Goal: Information Seeking & Learning: Check status

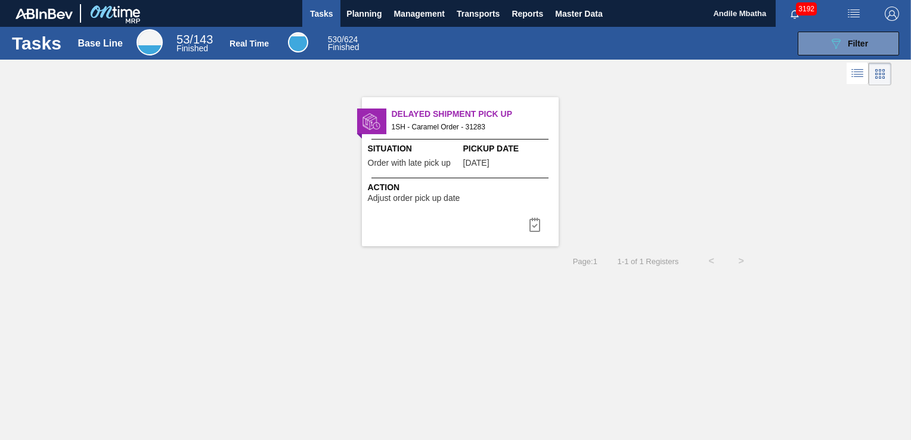
click at [544, 172] on div "Delayed Shipment Pick Up 1SH - Caramel Order - 31283 Situation Order with late …" at bounding box center [460, 171] width 197 height 149
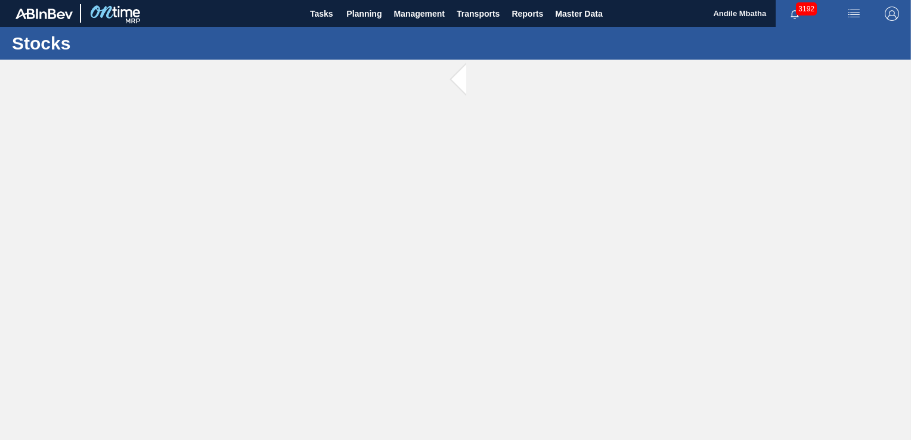
drag, startPoint x: 463, startPoint y: 223, endPoint x: 457, endPoint y: 211, distance: 13.6
click at [463, 223] on main "Tasks Planning Management Transports Reports Master Data Andile Mbatha 3192 Mar…" at bounding box center [455, 220] width 911 height 440
click at [366, 21] on button "Planning" at bounding box center [363, 13] width 47 height 27
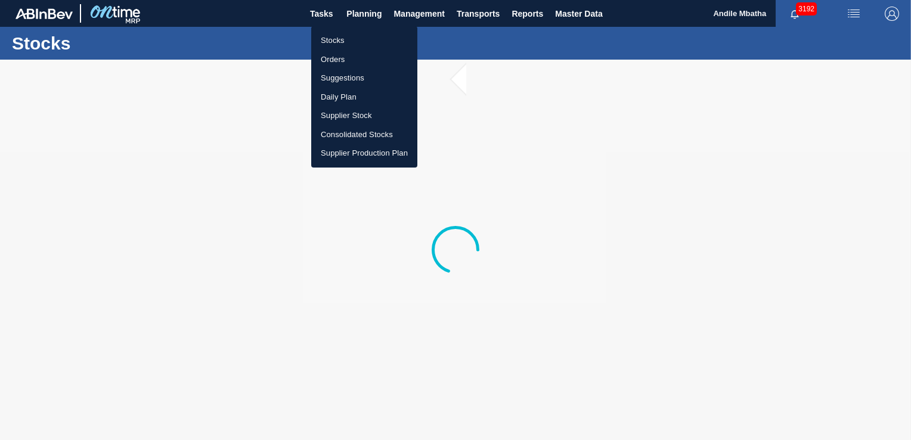
click at [358, 46] on li "Stocks" at bounding box center [364, 40] width 106 height 19
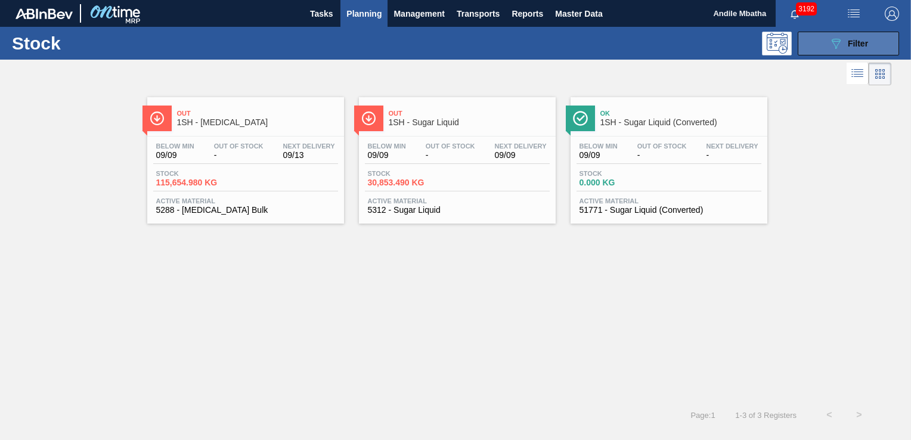
click at [827, 48] on button "089F7B8B-B2A5-4AFE-B5C0-19BA573D28AC Filter" at bounding box center [847, 44] width 101 height 24
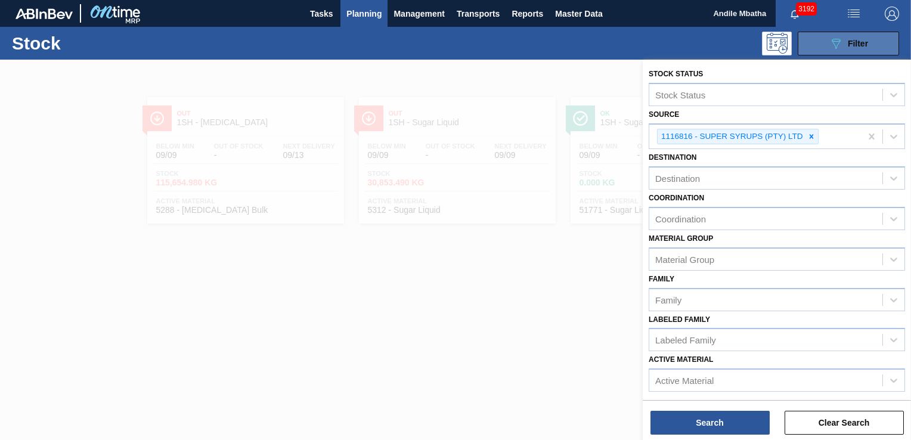
click at [827, 48] on button "089F7B8B-B2A5-4AFE-B5C0-19BA573D28AC Filter" at bounding box center [847, 44] width 101 height 24
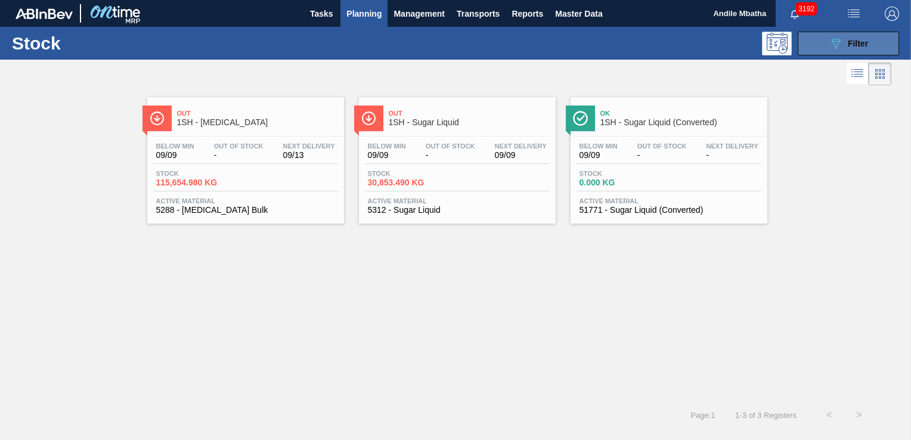
click at [833, 39] on icon at bounding box center [835, 44] width 9 height 10
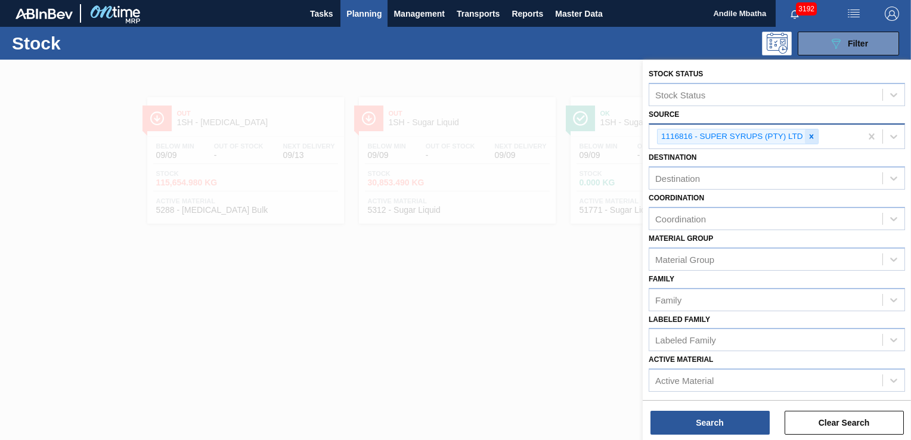
click at [811, 135] on icon at bounding box center [811, 136] width 4 height 4
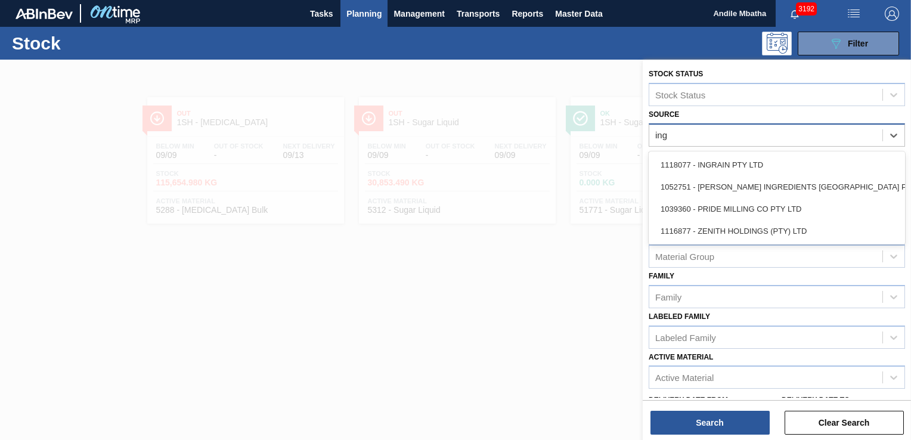
type input "ingr"
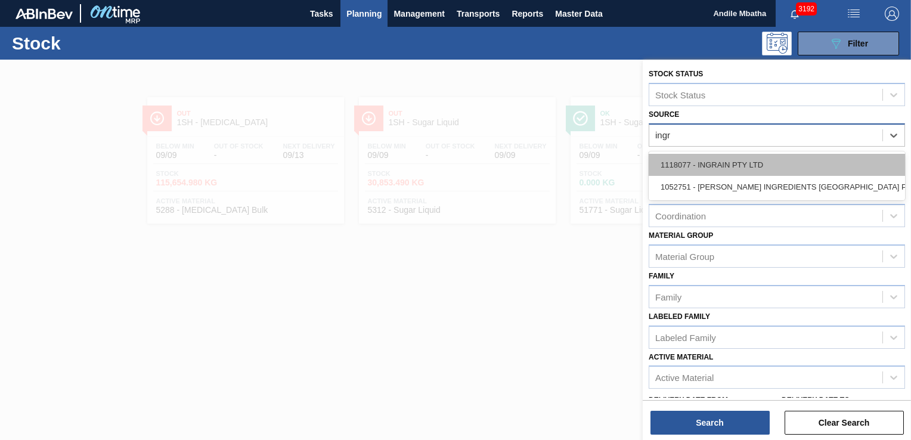
click at [773, 161] on div "1118077 - INGRAIN PTY LTD" at bounding box center [776, 165] width 256 height 22
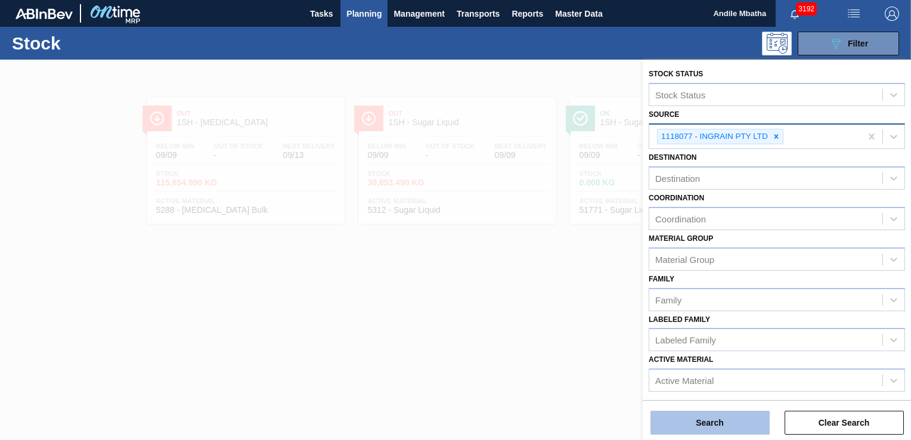
click at [696, 422] on button "Search" at bounding box center [709, 423] width 119 height 24
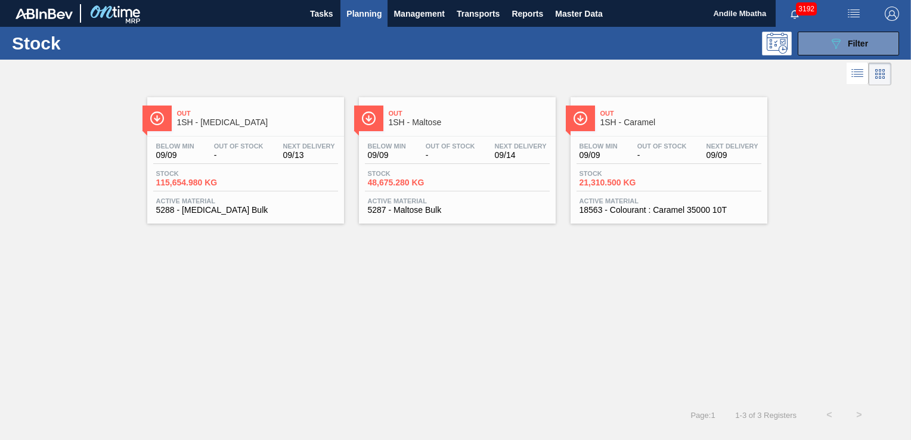
click at [265, 138] on div "Below Min 09/09 Out Of Stock - Next Delivery 09/13 Stock 115,654.980 KG Active …" at bounding box center [245, 176] width 197 height 81
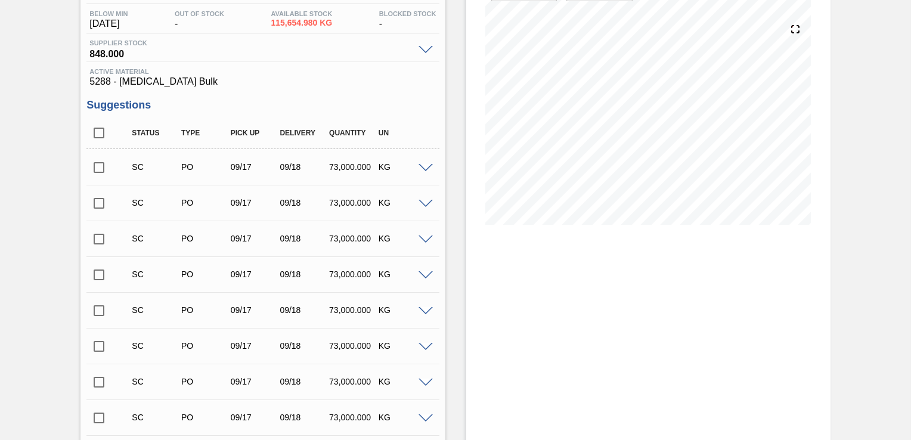
scroll to position [148, 0]
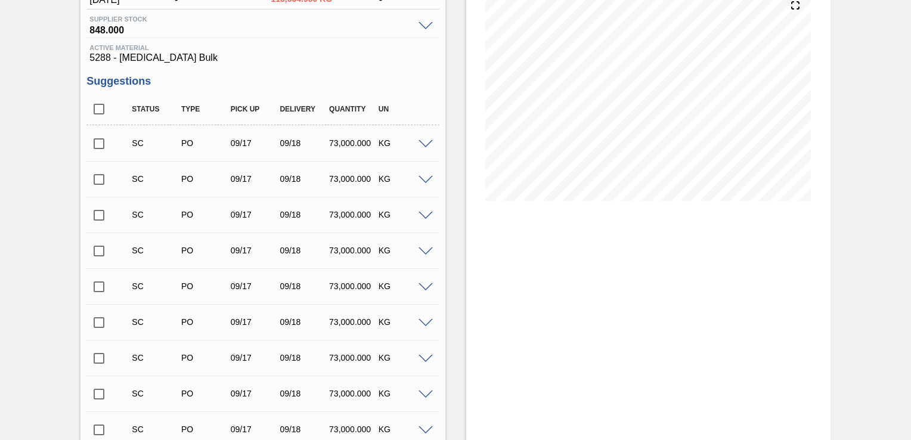
drag, startPoint x: 908, startPoint y: 169, endPoint x: 887, endPoint y: 277, distance: 110.6
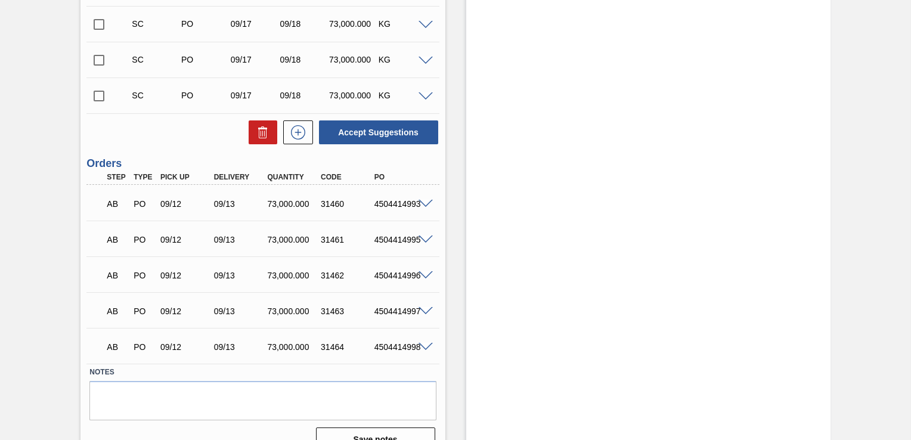
scroll to position [822, 0]
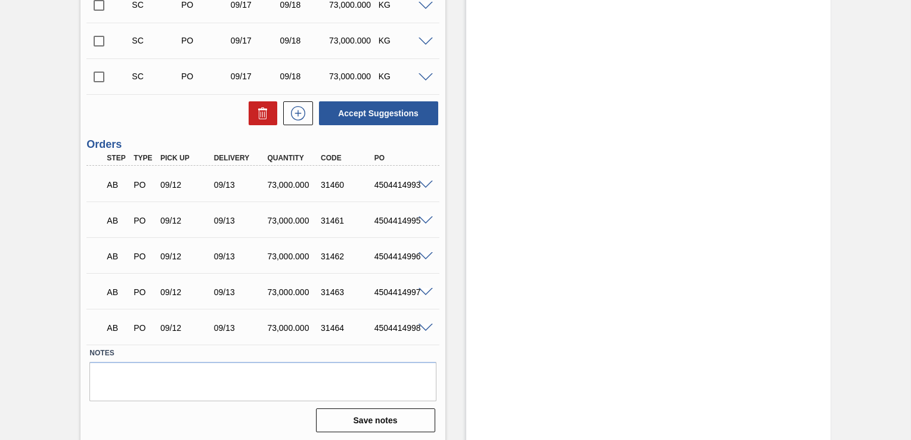
drag, startPoint x: 570, startPoint y: 207, endPoint x: 602, endPoint y: 136, distance: 77.3
